Goal: Information Seeking & Learning: Find specific fact

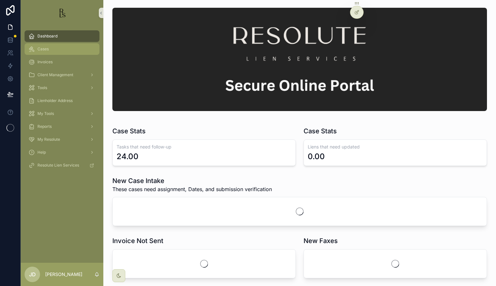
click at [41, 48] on span "Cases" at bounding box center [42, 48] width 11 height 5
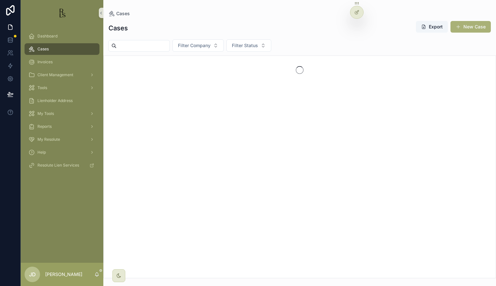
click at [145, 46] on input "scrollable content" at bounding box center [142, 45] width 53 height 9
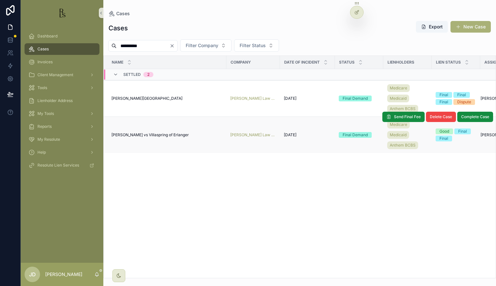
type input "**********"
click at [141, 134] on span "[PERSON_NAME] vs Villaspring of Erlanger" at bounding box center [149, 134] width 77 height 5
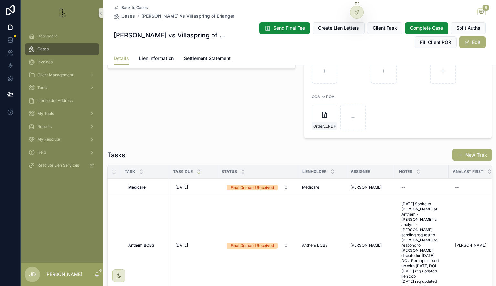
scroll to position [596, 0]
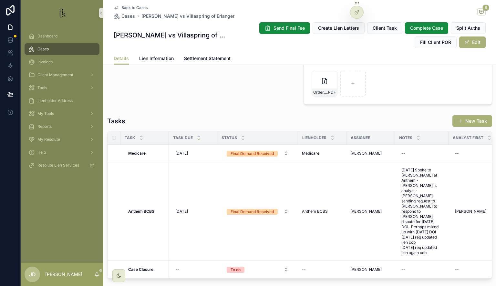
click at [131, 9] on span "Back to Cases" at bounding box center [134, 7] width 26 height 5
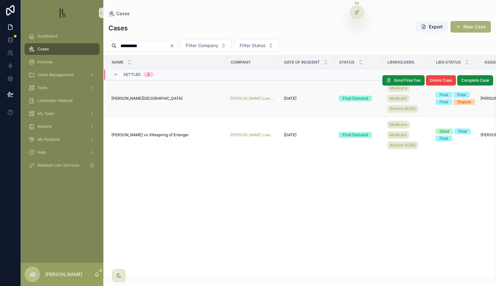
click at [139, 98] on span "[PERSON_NAME][GEOGRAPHIC_DATA]" at bounding box center [146, 98] width 71 height 5
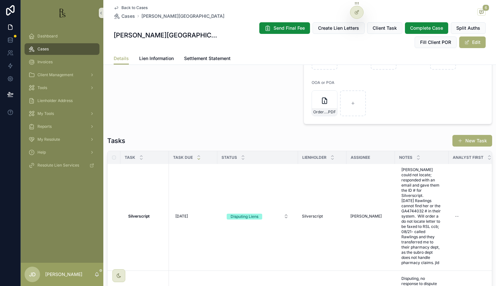
scroll to position [689, 0]
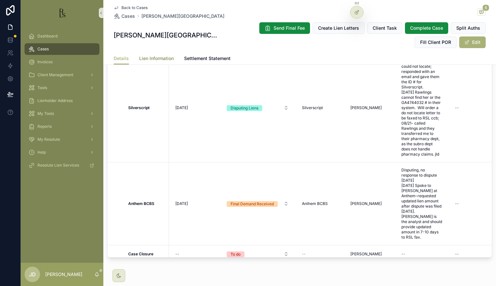
click at [166, 60] on span "Lien Information" at bounding box center [156, 58] width 35 height 6
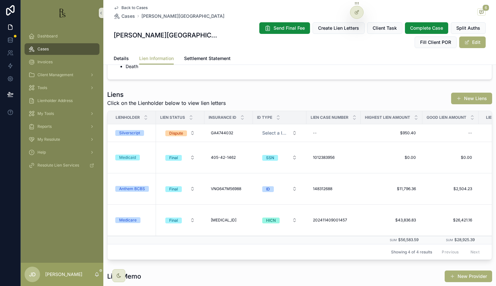
click at [127, 8] on span "Back to Cases" at bounding box center [134, 7] width 26 height 5
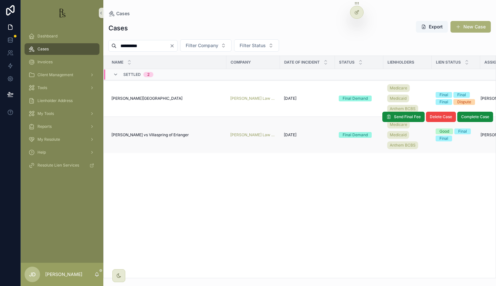
click at [152, 132] on span "[PERSON_NAME] vs Villaspring of Erlanger" at bounding box center [149, 134] width 77 height 5
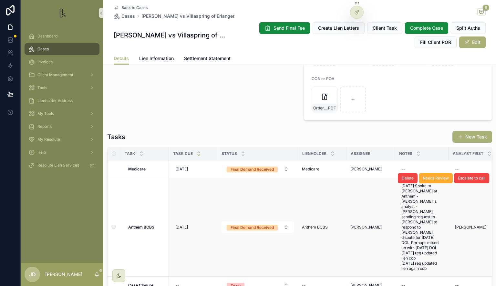
scroll to position [596, 0]
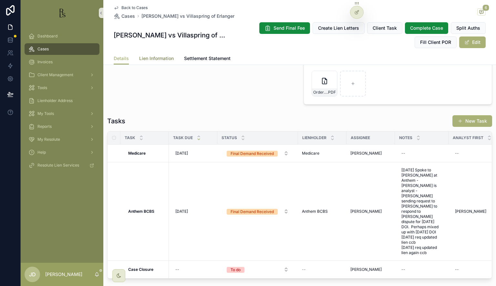
click at [161, 60] on span "Lien Information" at bounding box center [156, 58] width 35 height 6
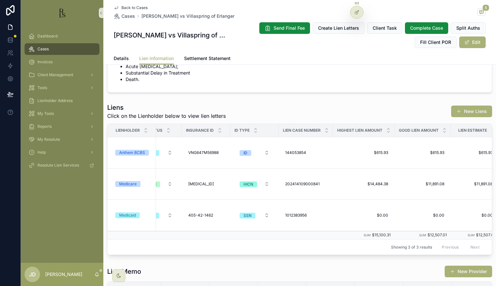
scroll to position [0, 5]
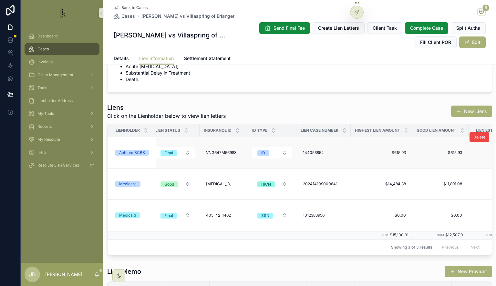
click at [146, 152] on span "Anthem BCBS" at bounding box center [132, 153] width 34 height 6
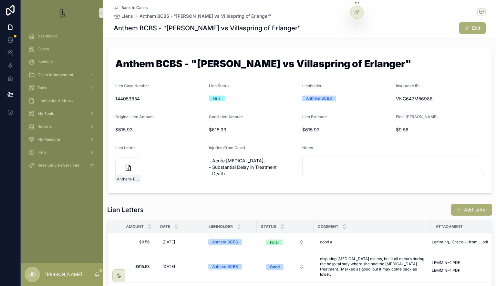
scroll to position [39, 0]
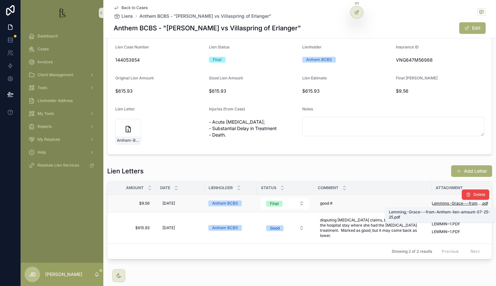
click at [448, 204] on span "Lemming,-Grace---from-Anthem-lien-amount-07-25-25" at bounding box center [456, 203] width 50 height 5
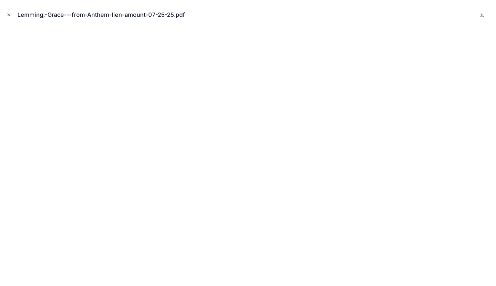
click at [6, 15] on icon "Close modal" at bounding box center [8, 15] width 5 height 5
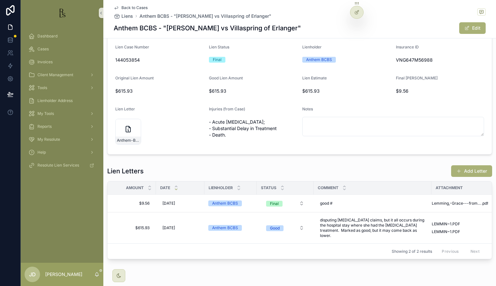
click at [121, 5] on span "Back to Cases" at bounding box center [134, 7] width 26 height 5
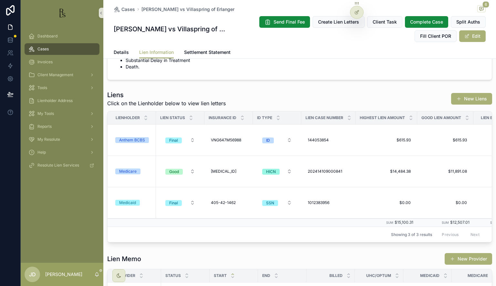
click at [44, 48] on span "Cases" at bounding box center [42, 48] width 11 height 5
